Goal: Task Accomplishment & Management: Complete application form

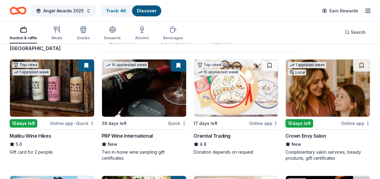
scroll to position [70, 0]
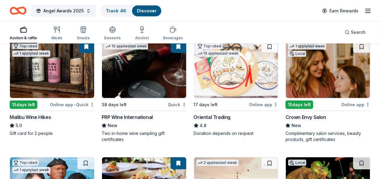
click at [37, 75] on img at bounding box center [52, 69] width 84 height 57
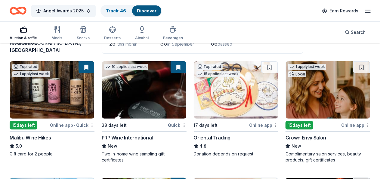
scroll to position [48, 0]
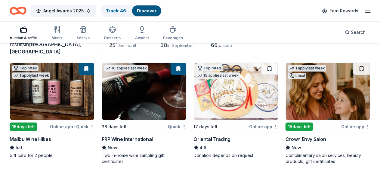
click at [79, 68] on button at bounding box center [87, 69] width 16 height 12
click at [79, 67] on button at bounding box center [87, 69] width 16 height 12
click at [79, 69] on button at bounding box center [87, 69] width 16 height 12
click at [79, 70] on button at bounding box center [87, 69] width 16 height 12
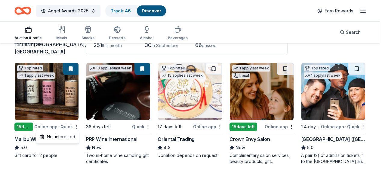
click at [77, 126] on html "Angel Awards 2025 Track · 46 Discover Earn Rewards Auction & raffle Meals Snack…" at bounding box center [192, 41] width 385 height 179
click at [80, 57] on html "Angel Awards 2025 Track · 46 Discover Earn Rewards Auction & raffle Meals Snack…" at bounding box center [192, 41] width 385 height 179
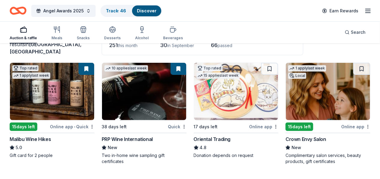
click at [49, 136] on div "Malibu Wine Hikes" at bounding box center [30, 138] width 41 height 7
click at [286, 139] on div "Crown Envy Salon" at bounding box center [306, 138] width 41 height 7
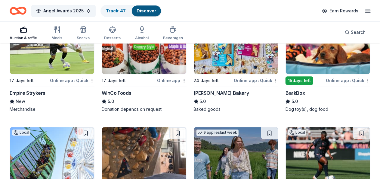
scroll to position [775, 0]
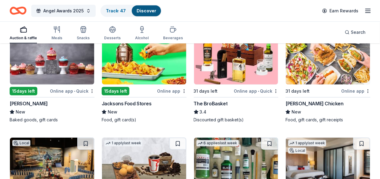
scroll to position [1326, 0]
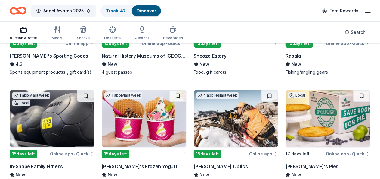
scroll to position [3369, 0]
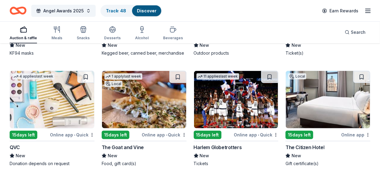
scroll to position [5919, 0]
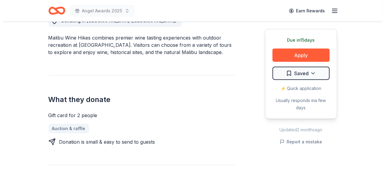
scroll to position [197, 0]
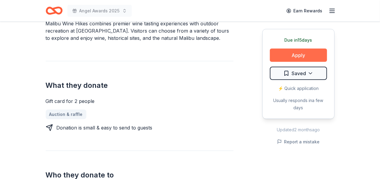
click at [295, 58] on button "Apply" at bounding box center [298, 54] width 57 height 13
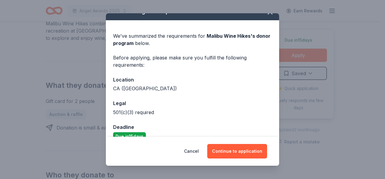
scroll to position [21, 0]
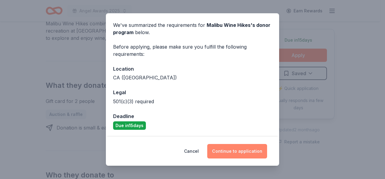
click at [237, 151] on button "Continue to application" at bounding box center [237, 151] width 60 height 14
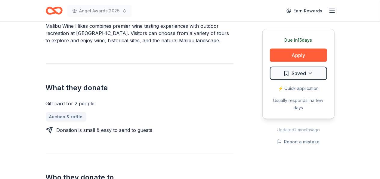
scroll to position [133, 0]
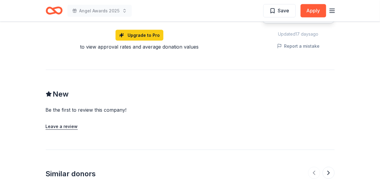
scroll to position [455, 0]
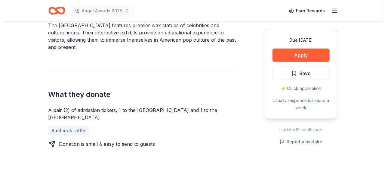
scroll to position [200, 0]
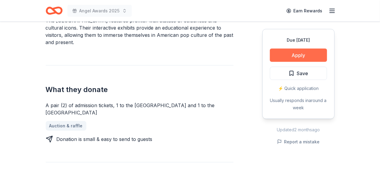
click at [301, 53] on button "Apply" at bounding box center [298, 54] width 57 height 13
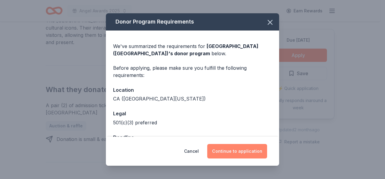
click at [234, 150] on button "Continue to application" at bounding box center [237, 151] width 60 height 14
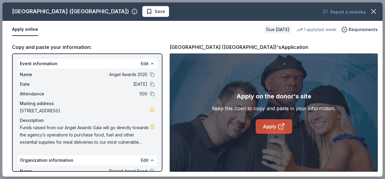
click at [273, 127] on link "Apply" at bounding box center [274, 126] width 36 height 14
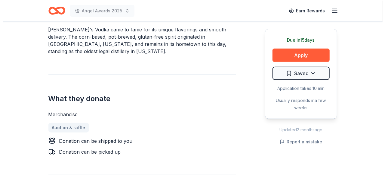
scroll to position [207, 0]
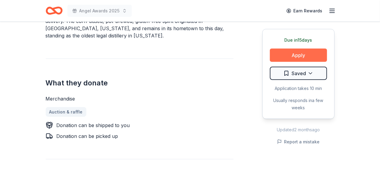
click at [299, 53] on button "Apply" at bounding box center [298, 54] width 57 height 13
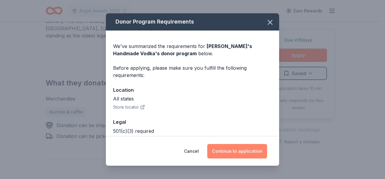
click at [226, 146] on button "Continue to application" at bounding box center [237, 151] width 60 height 14
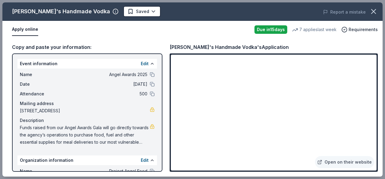
drag, startPoint x: 377, startPoint y: 116, endPoint x: 377, endPoint y: 126, distance: 9.3
click at [377, 126] on div "Open on their website" at bounding box center [274, 112] width 208 height 118
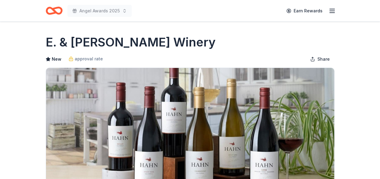
scroll to position [175, 0]
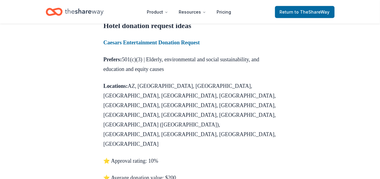
scroll to position [274, 0]
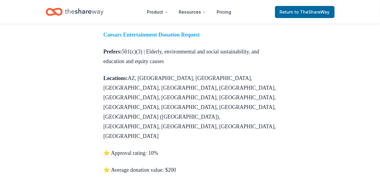
click at [200, 38] on strong "Caesars Entertainment Donation Request" at bounding box center [152, 35] width 96 height 6
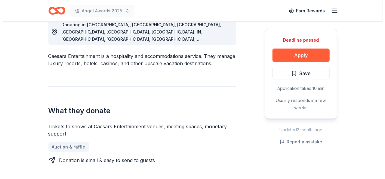
scroll to position [197, 0]
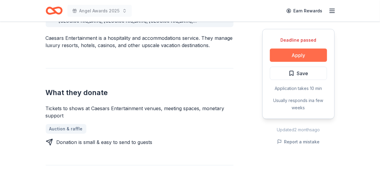
click at [290, 58] on button "Apply" at bounding box center [298, 54] width 57 height 13
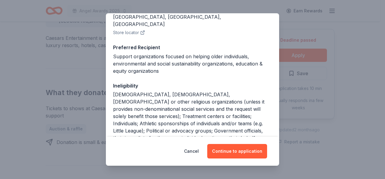
scroll to position [142, 0]
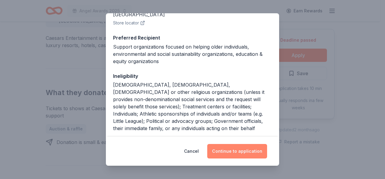
click at [241, 153] on button "Continue to application" at bounding box center [237, 151] width 60 height 14
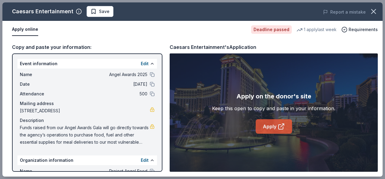
click at [268, 127] on link "Apply" at bounding box center [274, 126] width 36 height 14
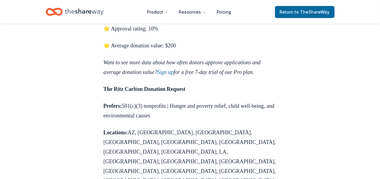
scroll to position [403, 0]
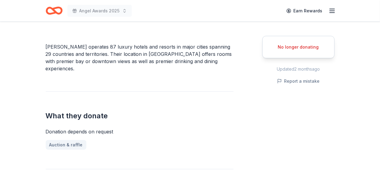
scroll to position [61, 0]
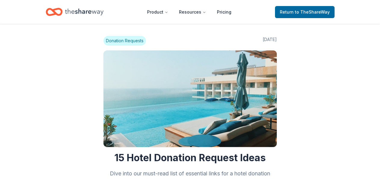
scroll to position [401, 0]
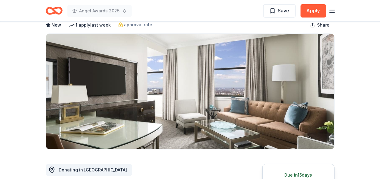
scroll to position [32, 0]
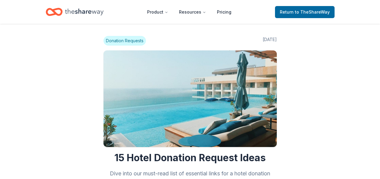
scroll to position [400, 0]
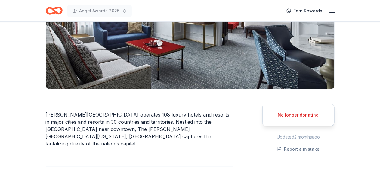
scroll to position [118, 0]
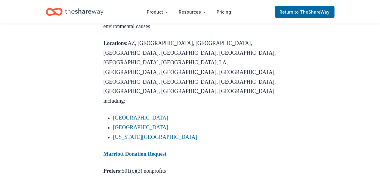
scroll to position [511, 0]
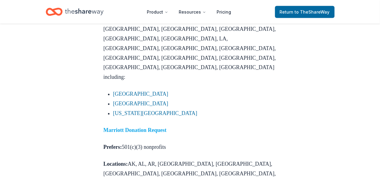
click at [164, 127] on strong "Marriott Donation Request" at bounding box center [135, 130] width 63 height 6
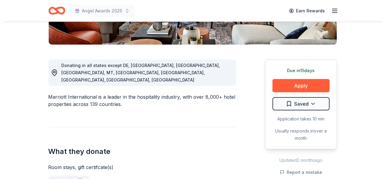
scroll to position [157, 0]
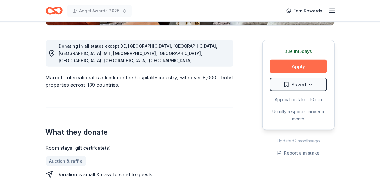
click at [304, 65] on button "Apply" at bounding box center [298, 66] width 57 height 13
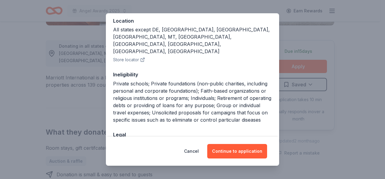
scroll to position [74, 0]
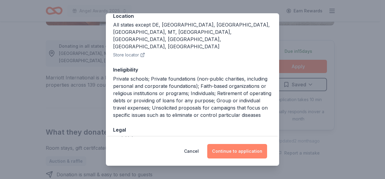
click at [237, 150] on button "Continue to application" at bounding box center [237, 151] width 60 height 14
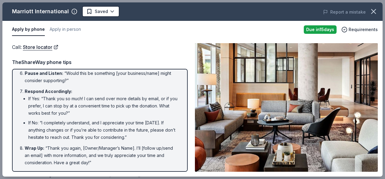
scroll to position [145, 0]
click at [67, 29] on button "Apply in person" at bounding box center [65, 29] width 31 height 13
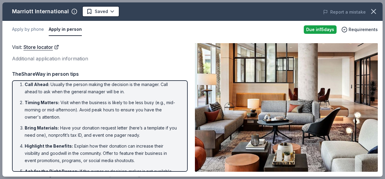
scroll to position [0, 0]
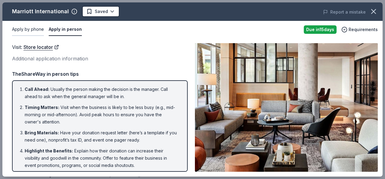
click at [30, 28] on button "Apply by phone" at bounding box center [28, 29] width 32 height 13
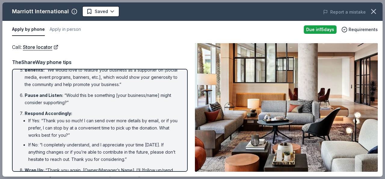
scroll to position [145, 0]
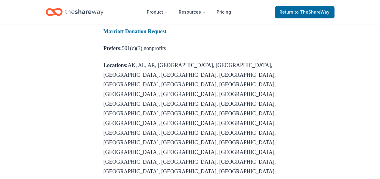
scroll to position [624, 0]
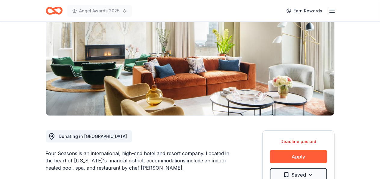
scroll to position [91, 0]
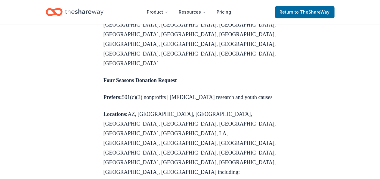
scroll to position [847, 0]
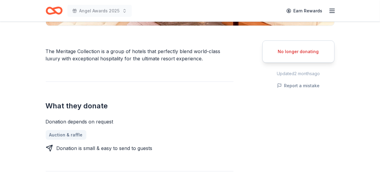
scroll to position [159, 0]
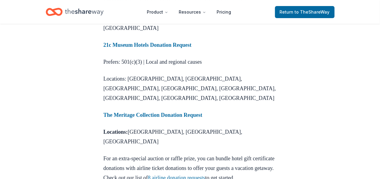
scroll to position [1149, 0]
